Goal: Transaction & Acquisition: Book appointment/travel/reservation

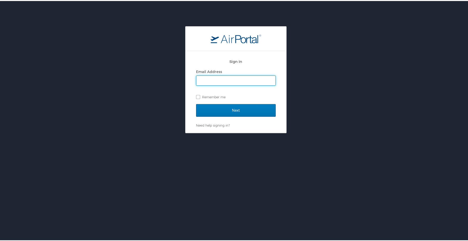
click at [220, 80] on input "Email Address" at bounding box center [235, 80] width 79 height 10
type input "jason.obrien@dese.com"
click at [228, 111] on input "Next" at bounding box center [236, 109] width 80 height 13
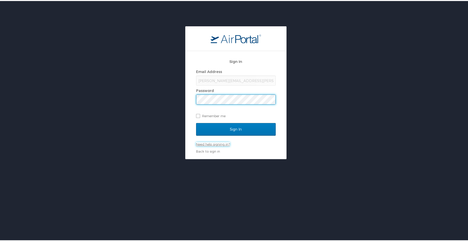
click at [212, 143] on link "Need help signing in?" at bounding box center [213, 143] width 34 height 4
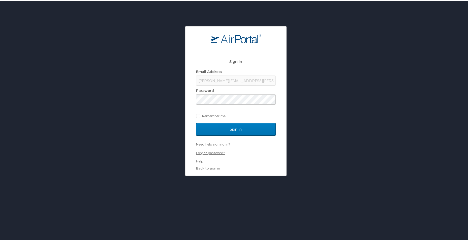
click at [214, 150] on link "Forgot password?" at bounding box center [210, 152] width 29 height 4
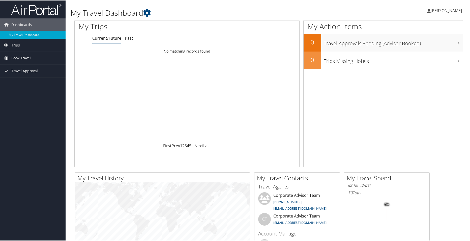
click at [23, 58] on span "Book Travel" at bounding box center [20, 57] width 19 height 13
click at [26, 82] on link "Book/Manage Online Trips" at bounding box center [33, 83] width 66 height 8
